Goal: Check status: Check status

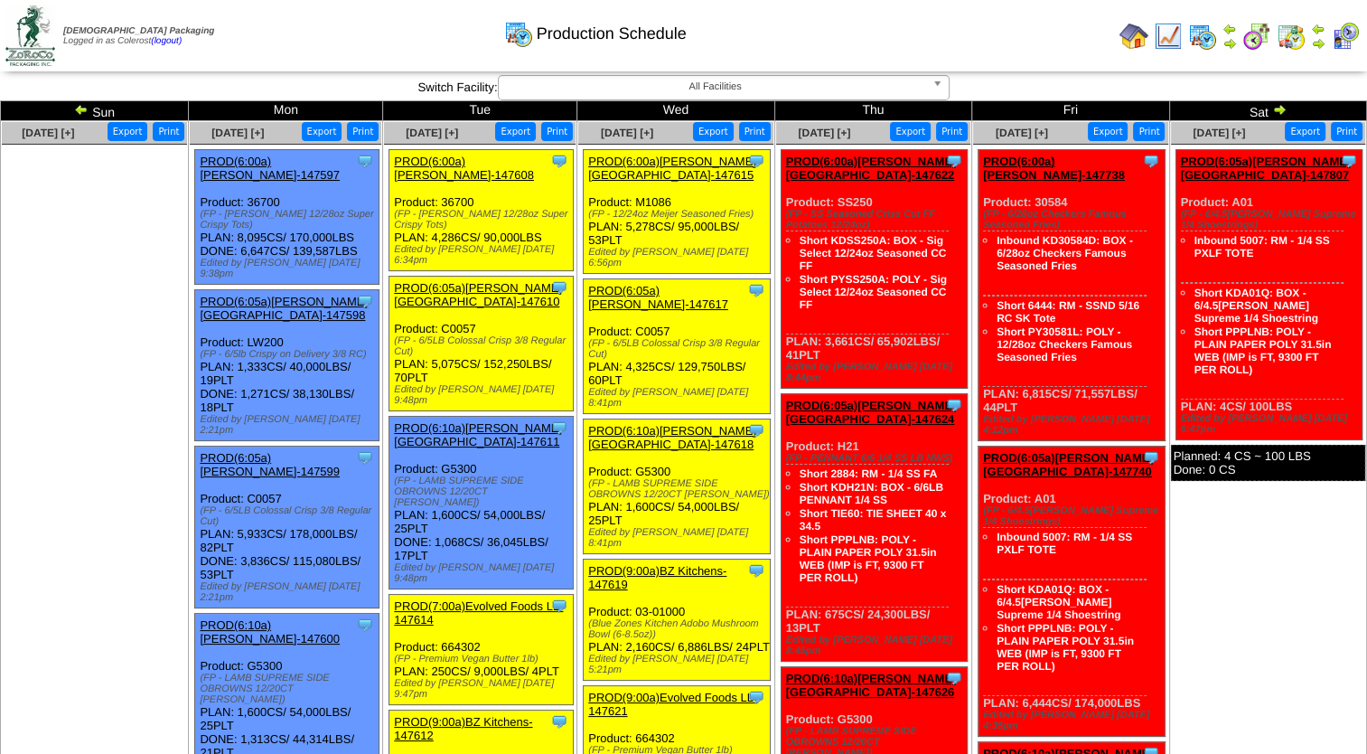
drag, startPoint x: 89, startPoint y: 110, endPoint x: 102, endPoint y: 98, distance: 17.9
click at [89, 110] on img at bounding box center [81, 109] width 14 height 14
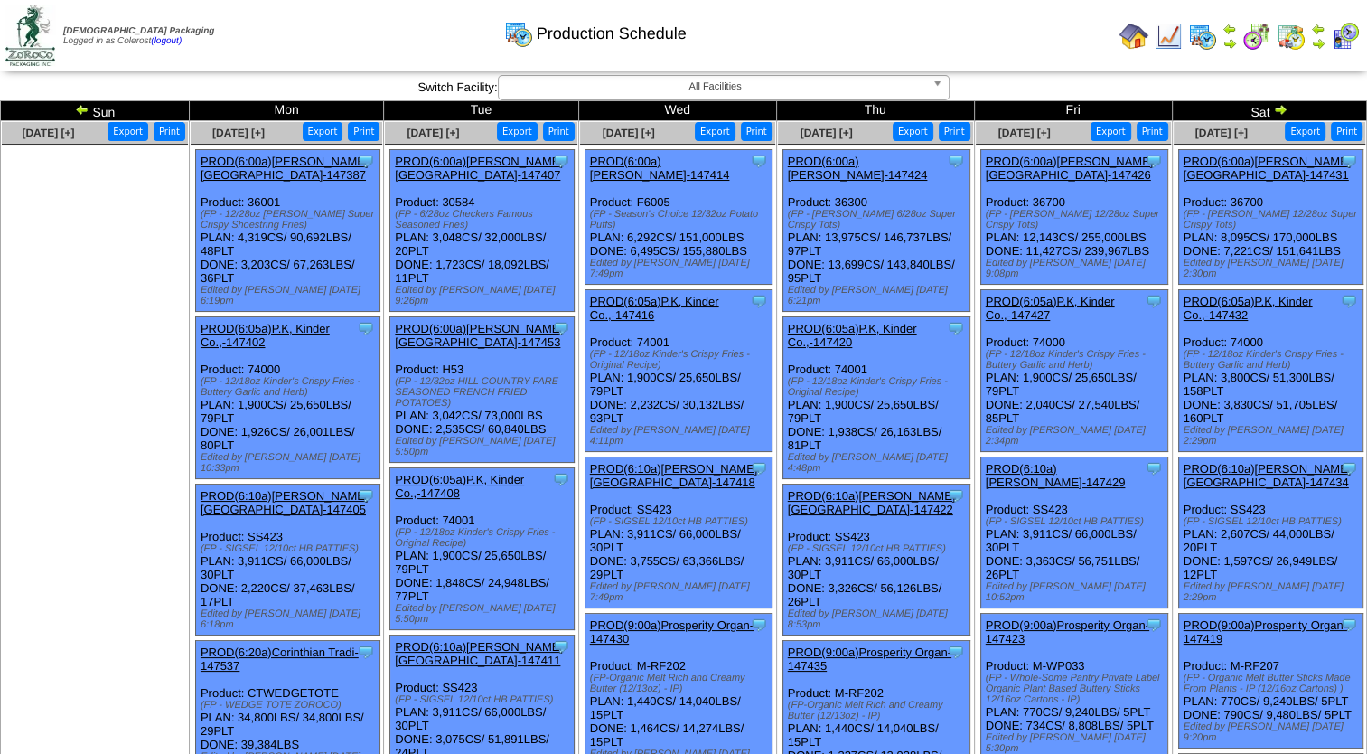
click at [1279, 111] on img at bounding box center [1280, 109] width 14 height 14
